Goal: Information Seeking & Learning: Learn about a topic

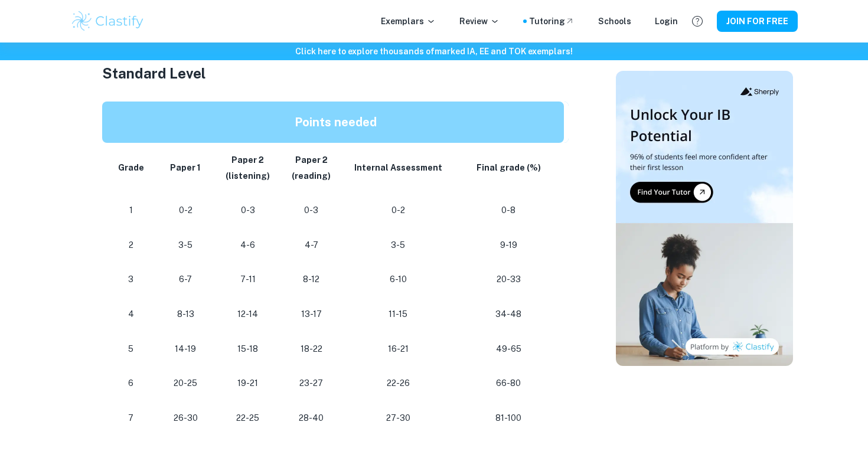
scroll to position [578, 0]
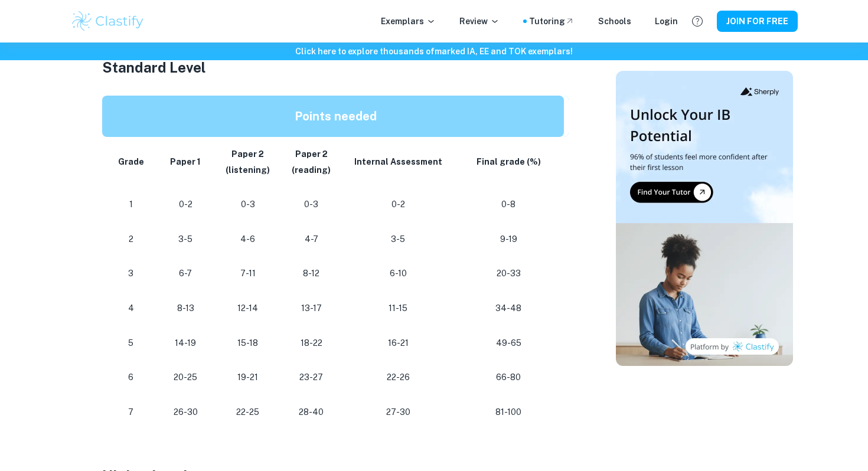
click at [257, 409] on p "22-25" at bounding box center [247, 412] width 44 height 16
click at [300, 408] on p "28-40" at bounding box center [311, 412] width 45 height 16
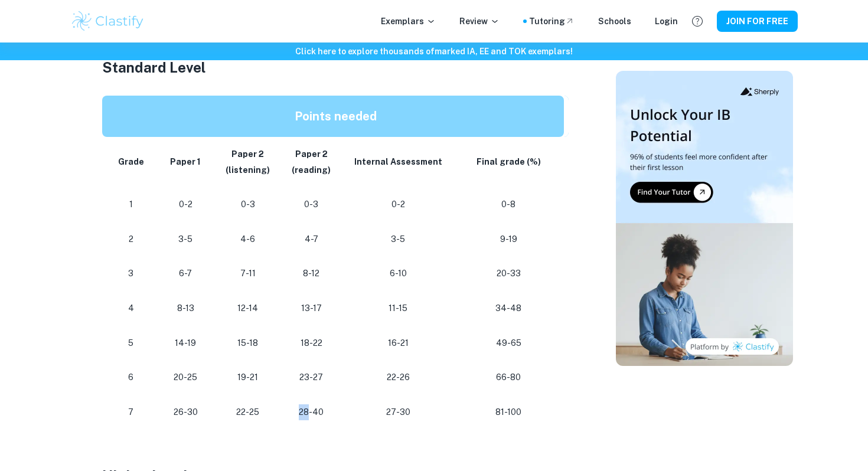
click at [300, 408] on p "28-40" at bounding box center [311, 412] width 45 height 16
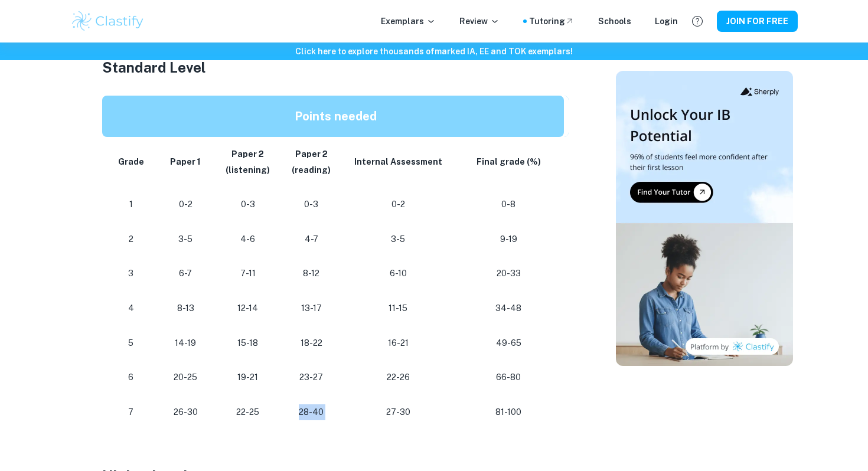
click at [300, 408] on p "28-40" at bounding box center [311, 412] width 45 height 16
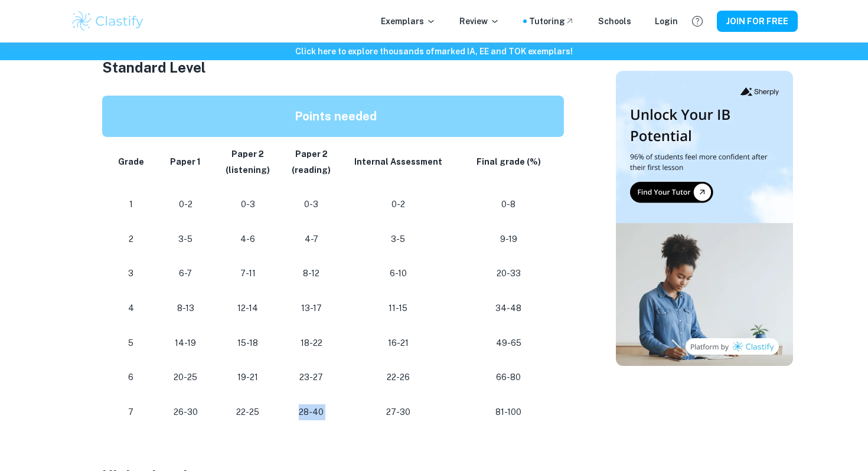
click at [300, 408] on p "28-40" at bounding box center [311, 412] width 45 height 16
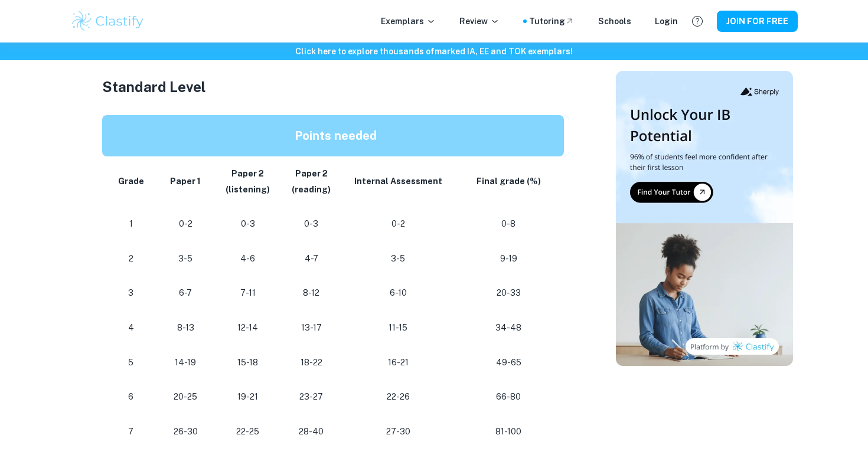
scroll to position [559, 0]
click at [472, 355] on p "49-65" at bounding box center [508, 362] width 92 height 16
click at [470, 358] on p "49-65" at bounding box center [508, 362] width 92 height 16
click at [464, 374] on td "49-65" at bounding box center [511, 362] width 116 height 35
click at [455, 364] on td "49-65" at bounding box center [511, 362] width 116 height 35
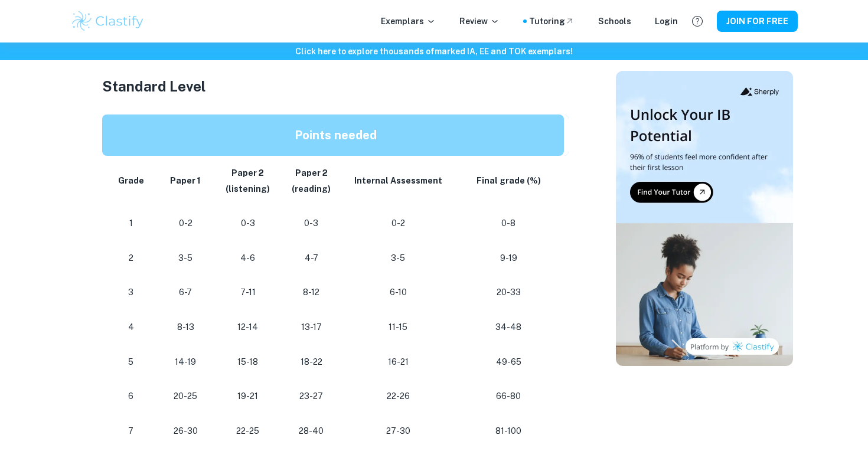
click at [455, 364] on td "49-65" at bounding box center [511, 362] width 116 height 35
click at [455, 377] on td "49-65" at bounding box center [511, 362] width 116 height 35
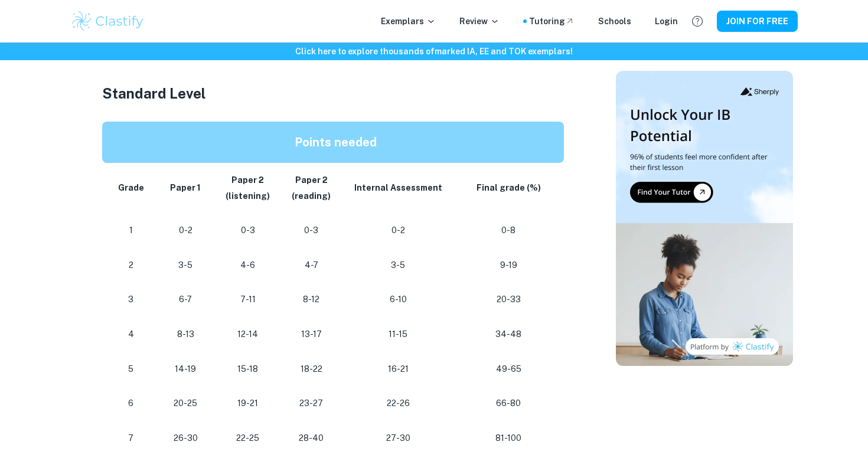
scroll to position [549, 0]
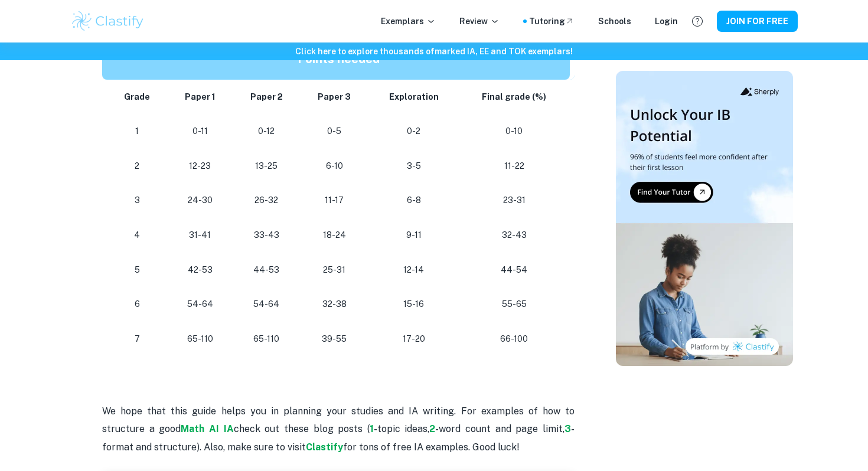
scroll to position [1060, 0]
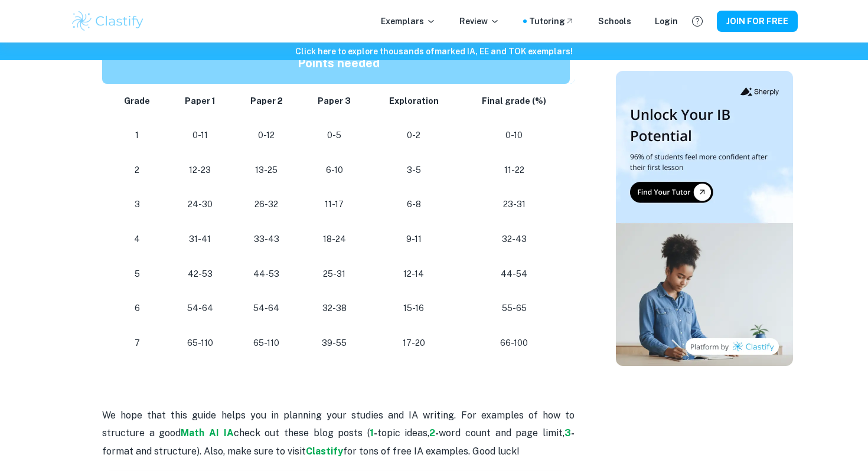
click at [315, 366] on h2 at bounding box center [338, 374] width 472 height 28
click at [313, 358] on td "39-55" at bounding box center [334, 343] width 68 height 35
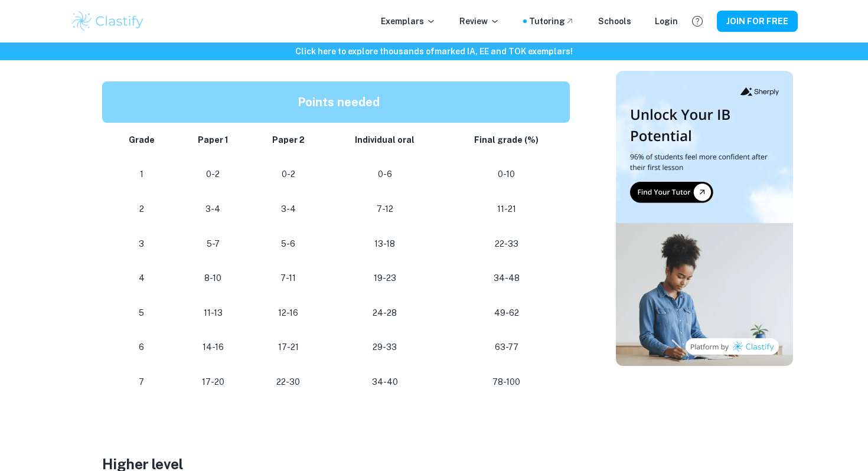
scroll to position [712, 0]
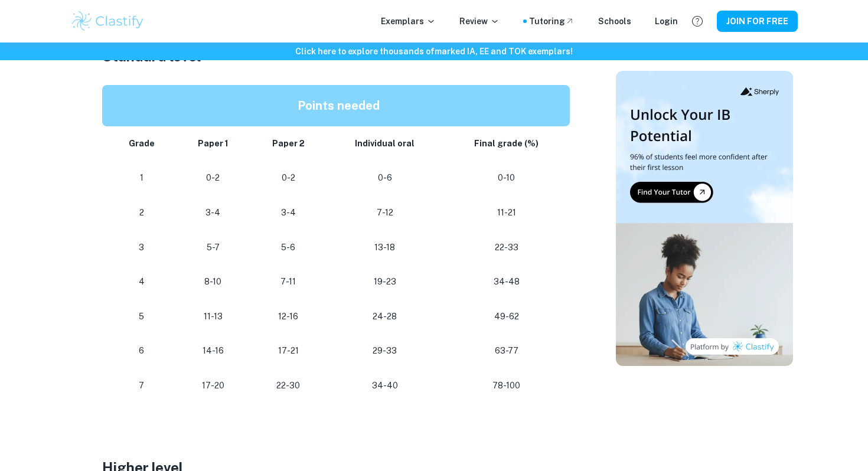
click at [203, 349] on p "14-16" at bounding box center [212, 351] width 55 height 16
click at [200, 353] on p "14-16" at bounding box center [212, 351] width 55 height 16
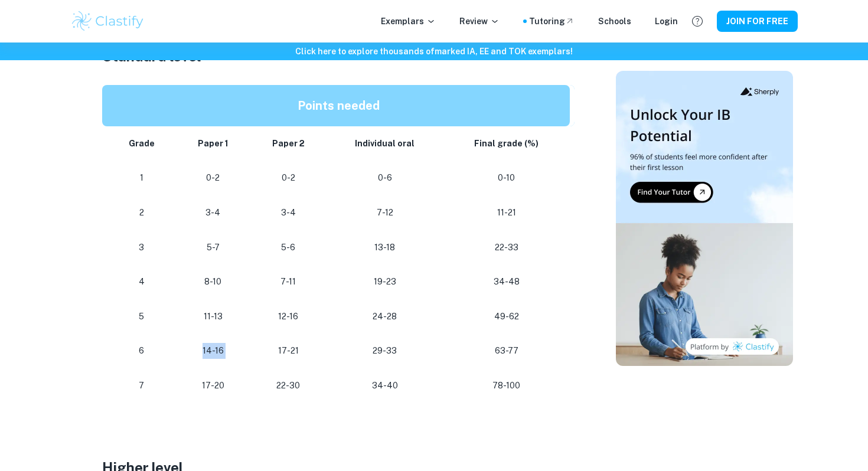
click at [200, 353] on p "14-16" at bounding box center [212, 351] width 55 height 16
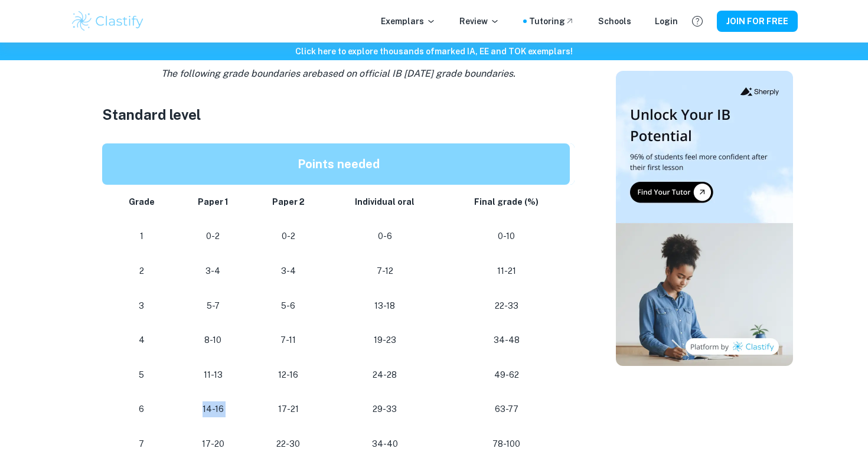
scroll to position [673, 0]
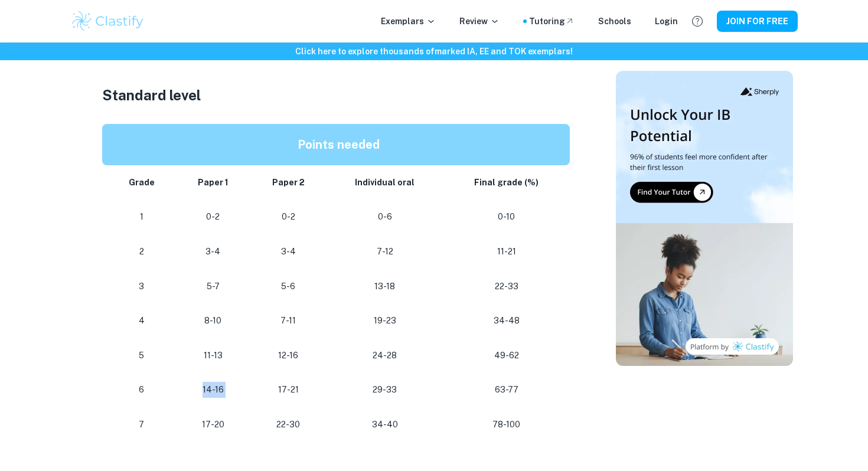
click at [200, 353] on p "11-13" at bounding box center [212, 356] width 55 height 16
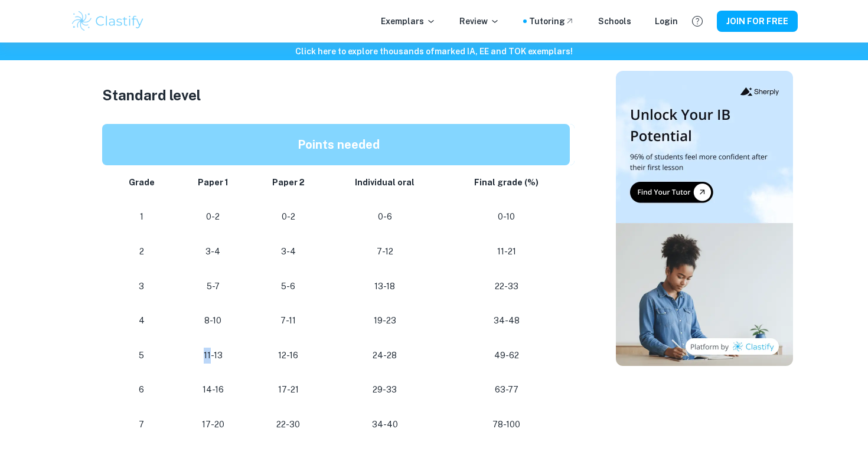
click at [200, 353] on p "11-13" at bounding box center [212, 356] width 55 height 16
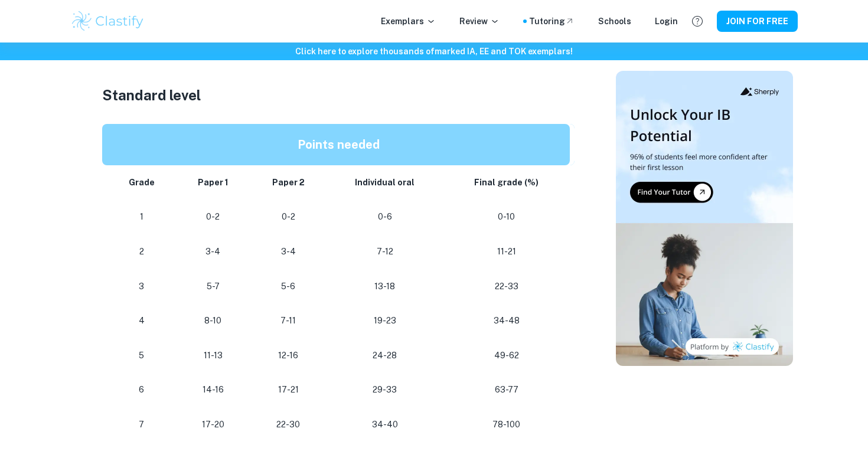
click at [342, 238] on td "7-12" at bounding box center [384, 251] width 117 height 35
